Goal: Transaction & Acquisition: Purchase product/service

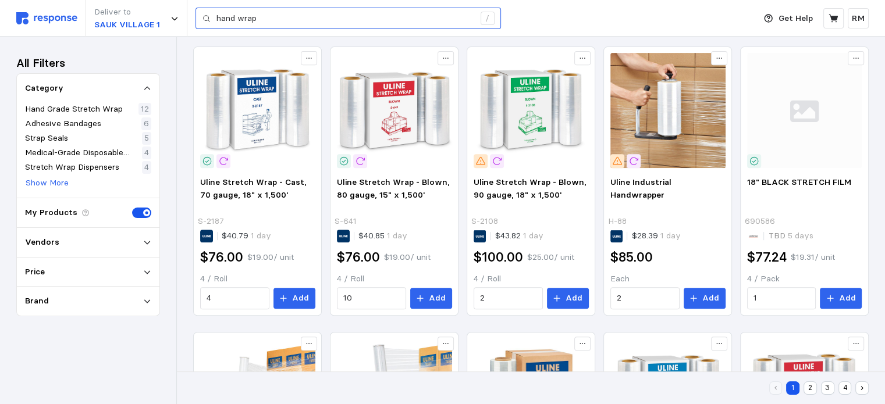
scroll to position [491, 0]
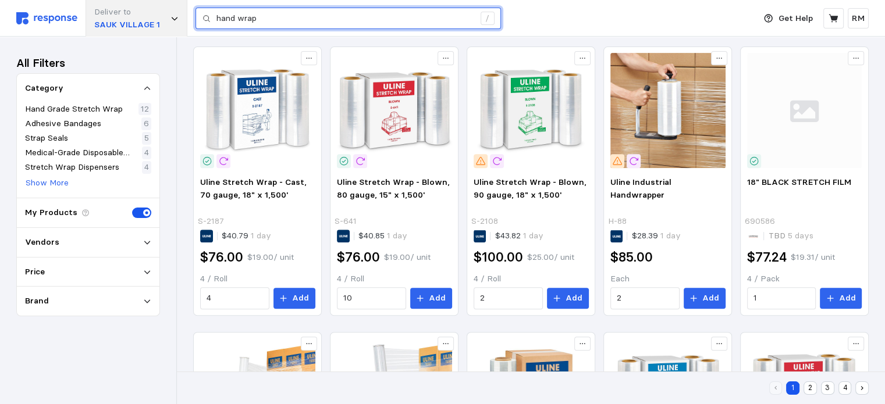
drag, startPoint x: 298, startPoint y: 17, endPoint x: 176, endPoint y: 2, distance: 123.2
click at [176, 2] on div "Deliver to SAUK VILLAGE 1 hand wrap /" at bounding box center [382, 18] width 732 height 37
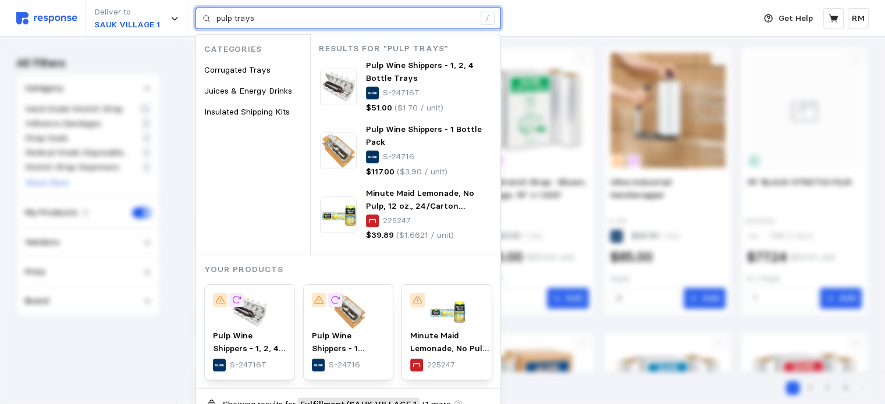
type input "pulp trays"
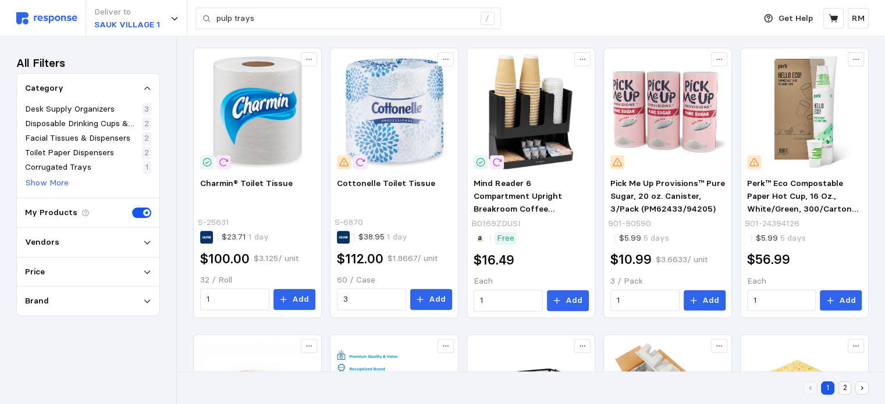
click at [92, 247] on div "Vendors" at bounding box center [88, 242] width 126 height 13
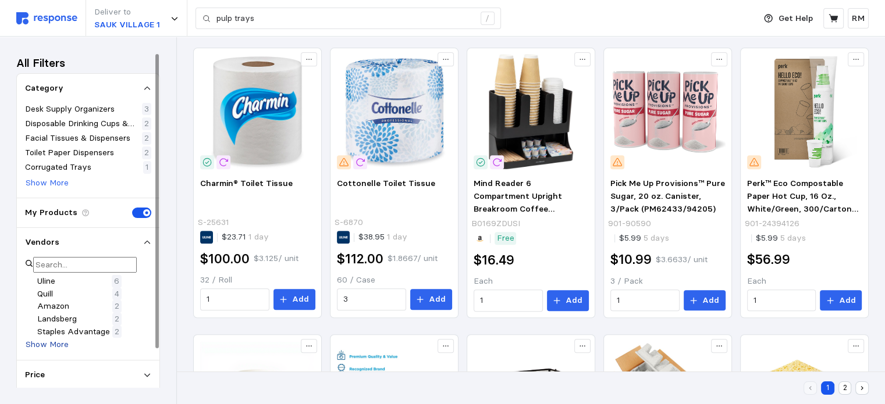
click at [60, 351] on p "Show More" at bounding box center [47, 345] width 43 height 13
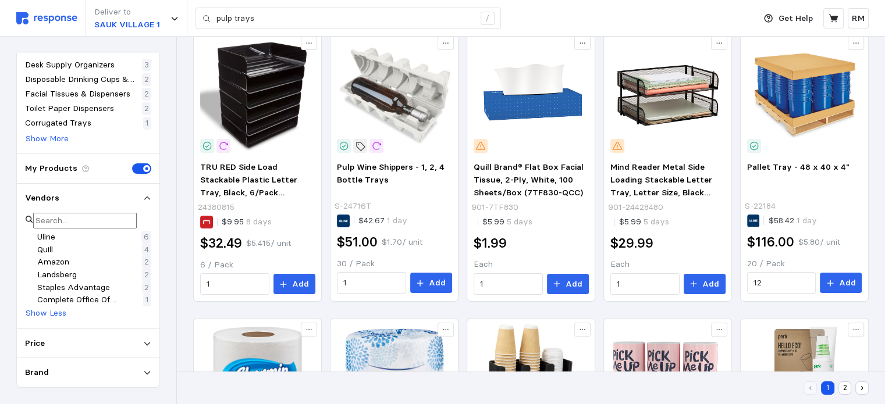
scroll to position [112, 0]
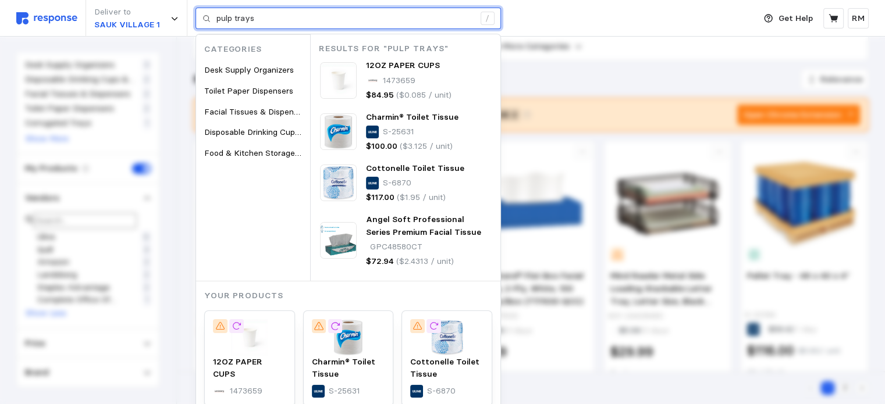
drag, startPoint x: 261, startPoint y: 21, endPoint x: 198, endPoint y: 20, distance: 62.8
click at [198, 20] on div "pulp trays /" at bounding box center [347, 19] width 305 height 22
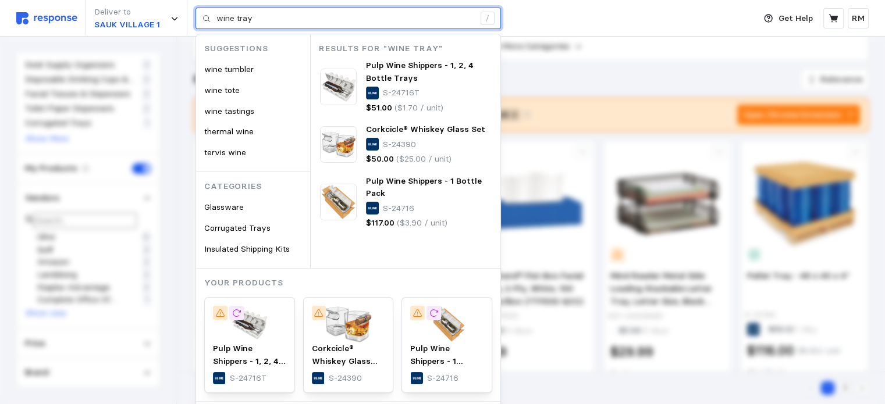
type input "wine tray"
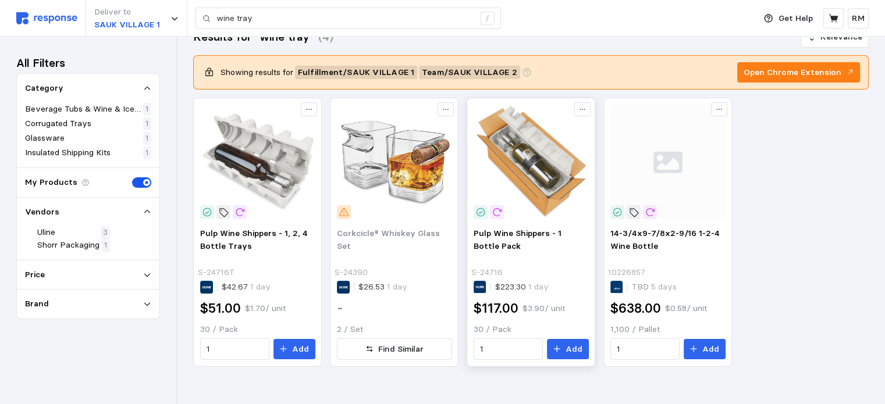
scroll to position [29, 0]
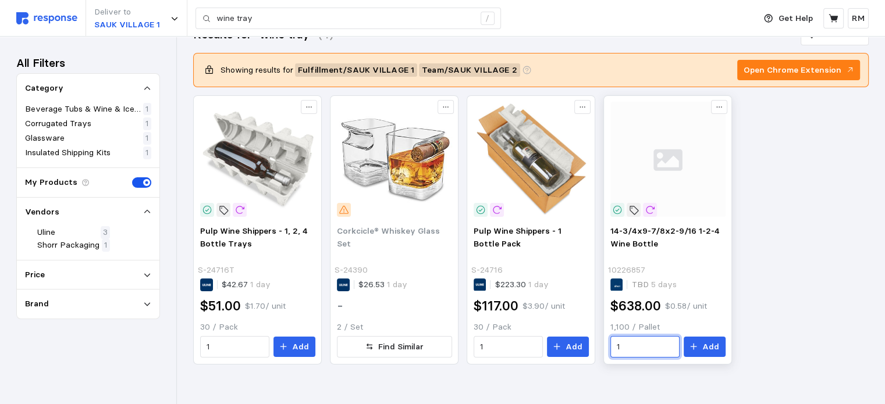
click at [641, 347] on input "1" at bounding box center [645, 347] width 56 height 21
click at [645, 257] on div "4 $2,552.00" at bounding box center [670, 253] width 105 height 13
type input "4"
click at [703, 350] on button "Add" at bounding box center [705, 347] width 42 height 21
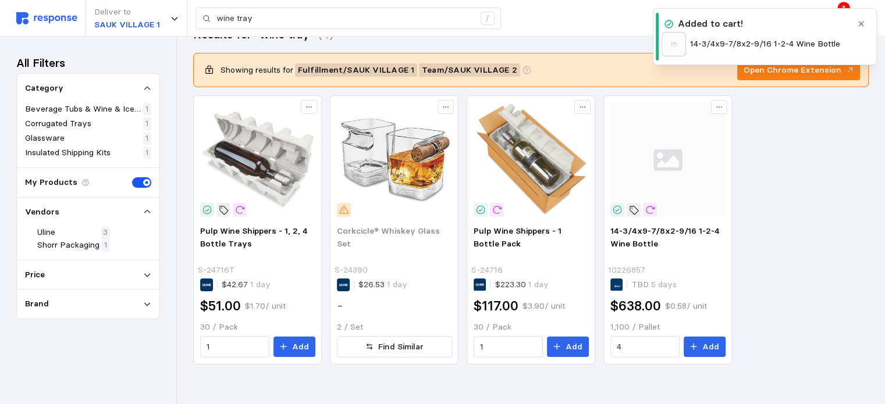
click at [860, 25] on icon "button" at bounding box center [861, 24] width 8 height 8
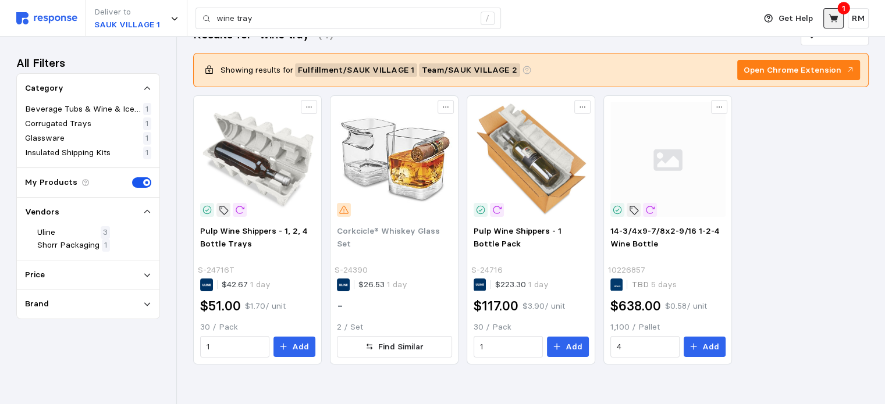
click at [834, 24] on button at bounding box center [833, 18] width 20 height 20
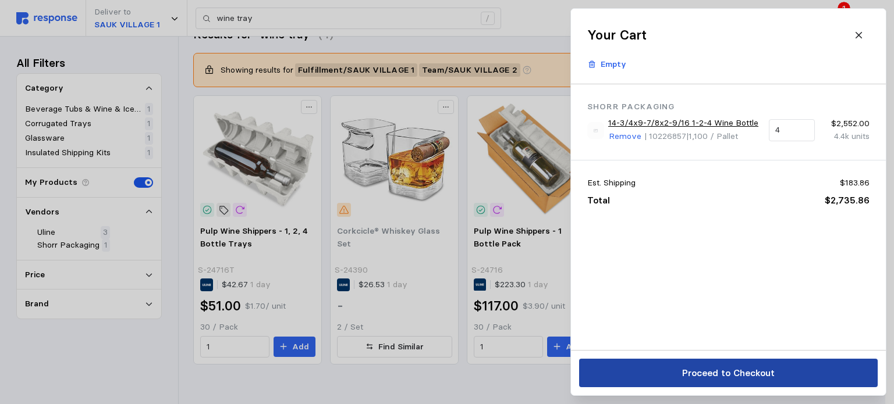
click at [769, 373] on p "Proceed to Checkout" at bounding box center [727, 373] width 93 height 15
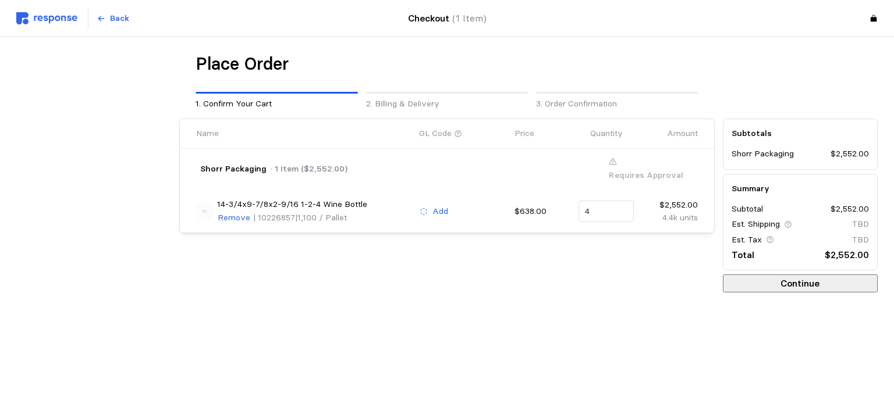
click at [771, 287] on button "Continue" at bounding box center [800, 284] width 155 height 18
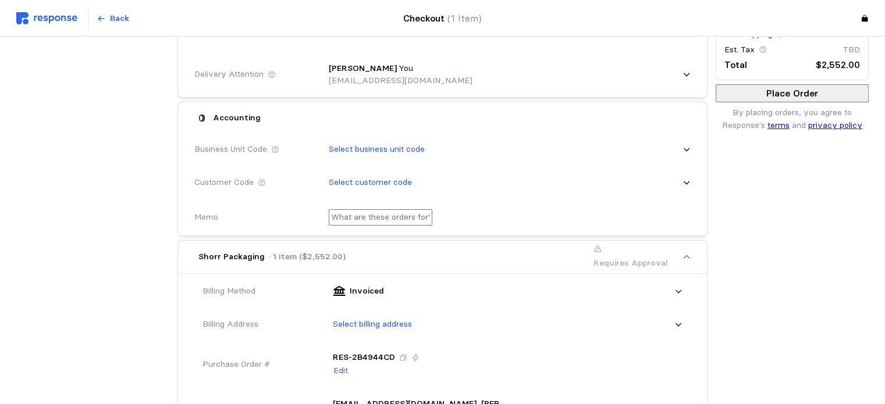
scroll to position [191, 0]
click at [492, 142] on div "Select business unit code" at bounding box center [506, 148] width 370 height 29
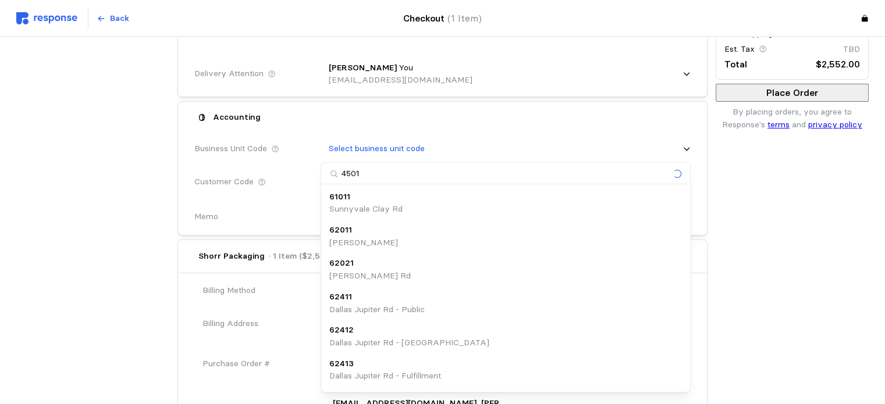
type input "45013"
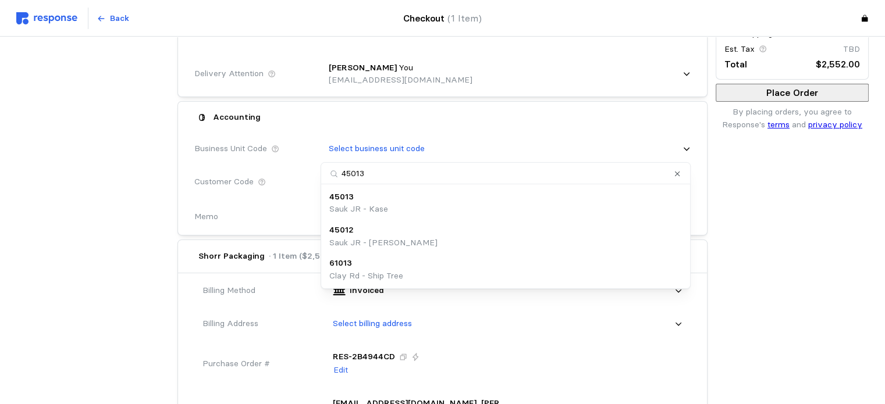
click at [440, 206] on div "45013 Sauk JR - Kase" at bounding box center [505, 203] width 353 height 25
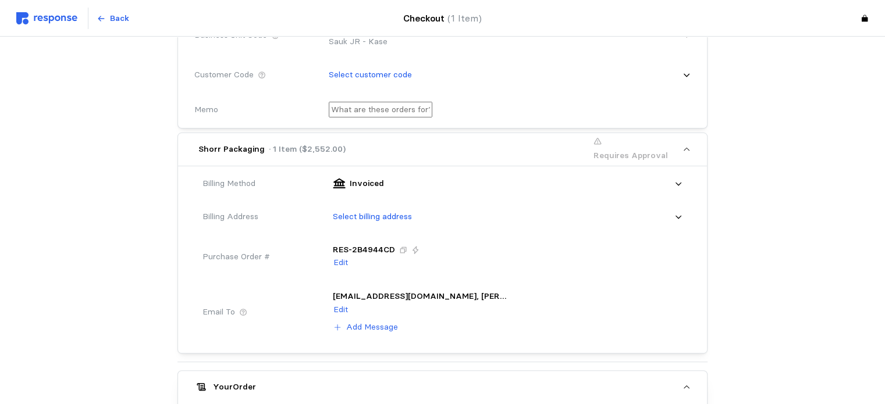
click at [445, 216] on div "Select billing address" at bounding box center [504, 216] width 358 height 29
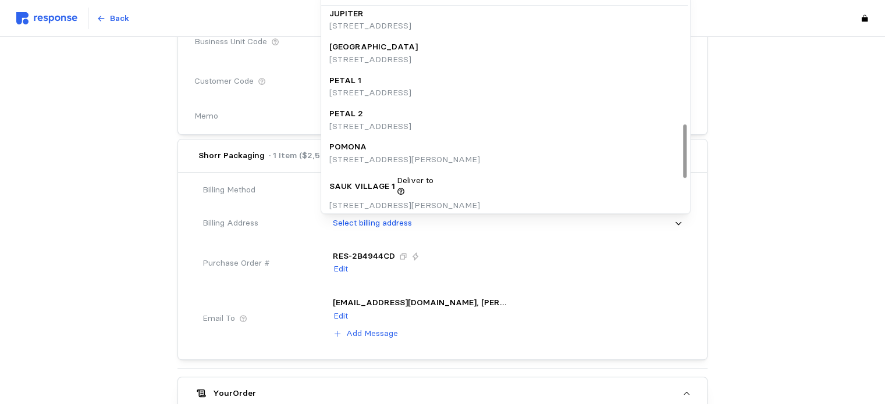
scroll to position [439, 0]
click at [433, 234] on div "Select billing address" at bounding box center [504, 223] width 358 height 29
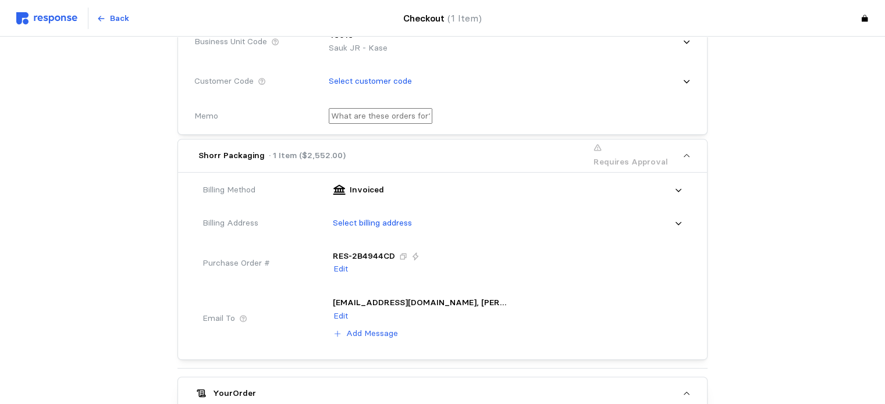
click at [433, 234] on div "Select billing address" at bounding box center [504, 223] width 358 height 29
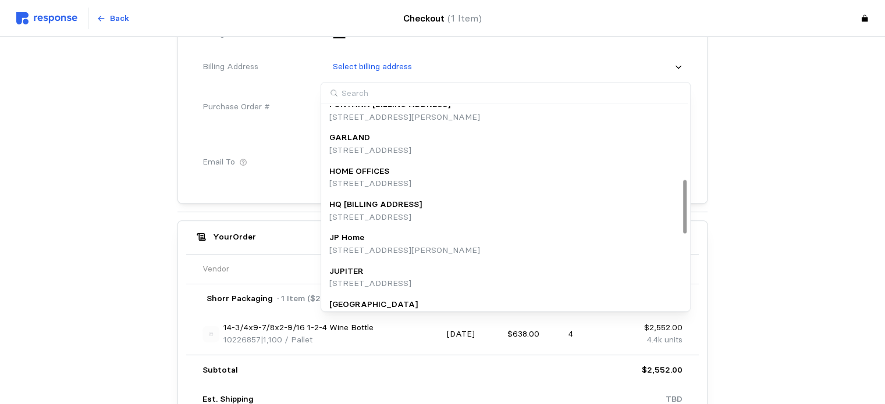
scroll to position [280, 0]
click at [406, 204] on p "HQ [BILLING ADDRESS]" at bounding box center [375, 203] width 93 height 13
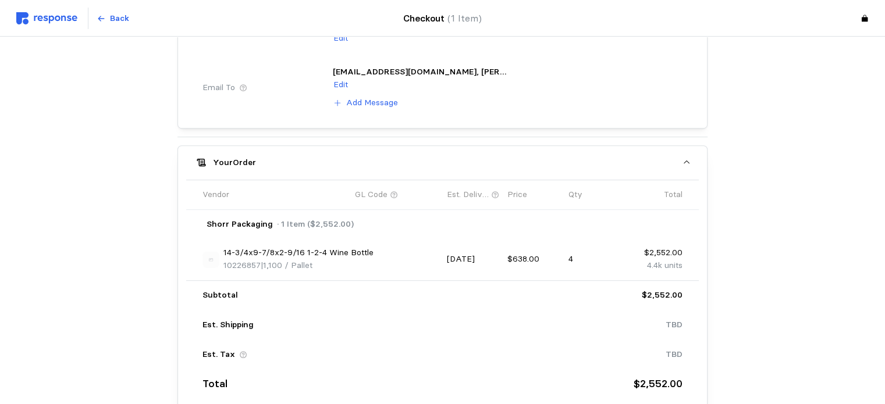
scroll to position [607, 0]
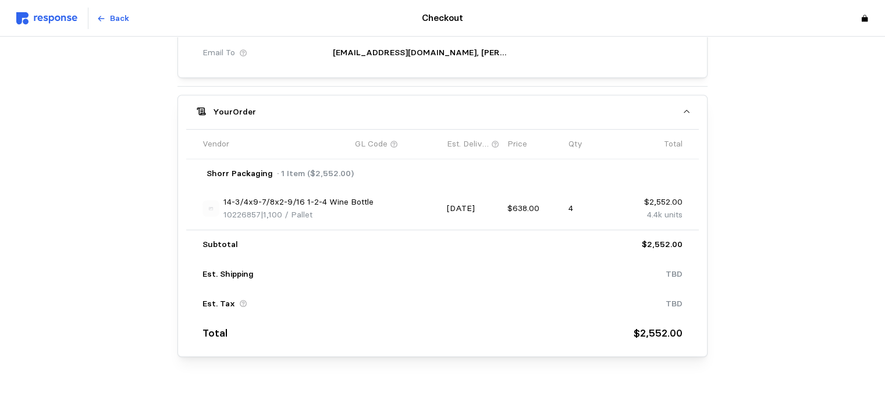
scroll to position [586, 0]
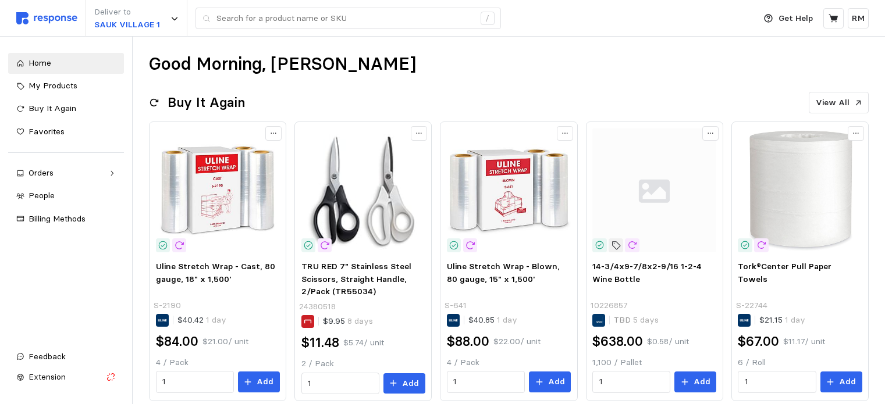
scroll to position [330, 0]
